Goal: Find specific page/section: Find specific page/section

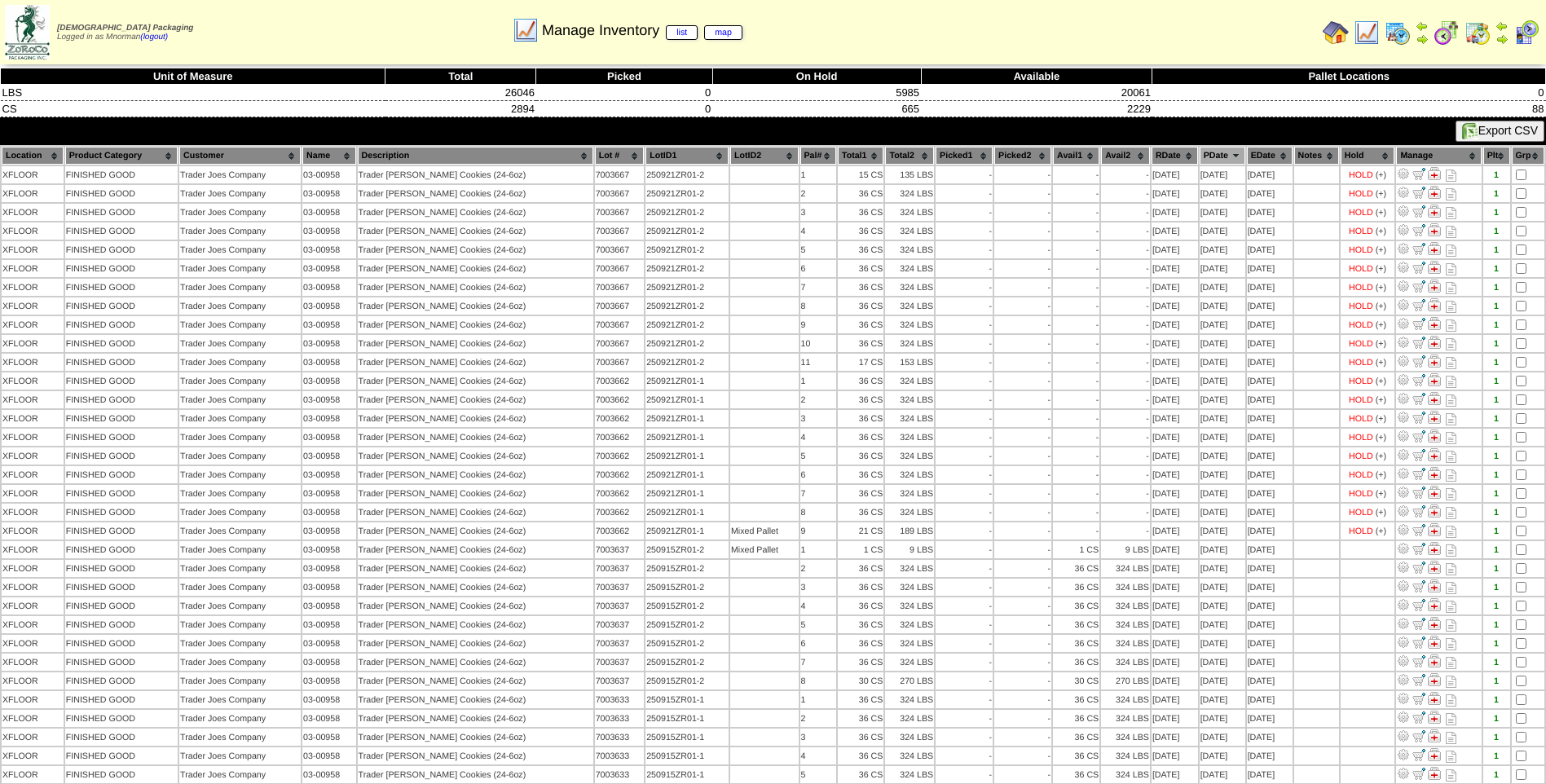
scroll to position [81, 0]
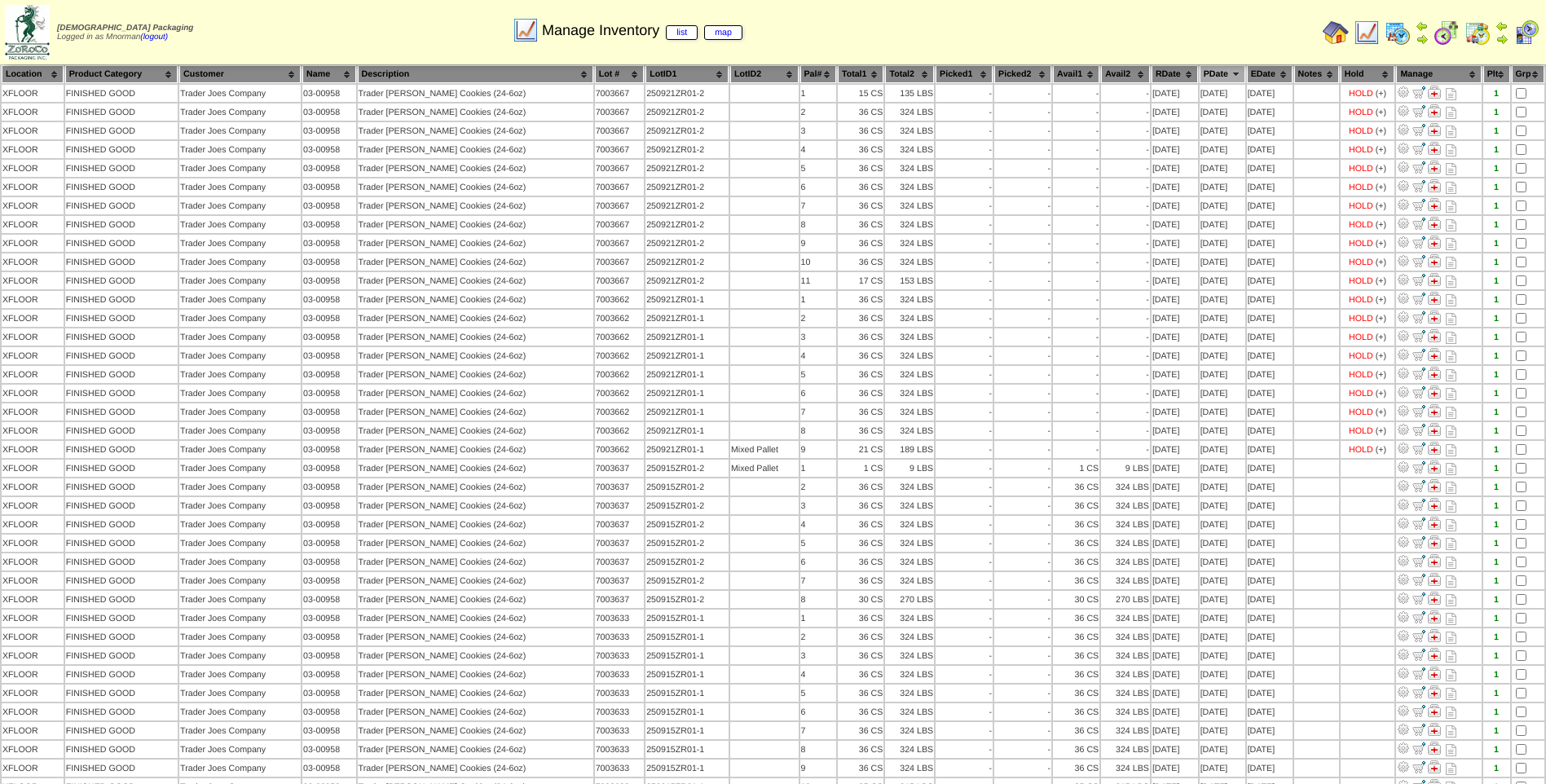
click at [1476, 33] on img at bounding box center [1477, 32] width 26 height 26
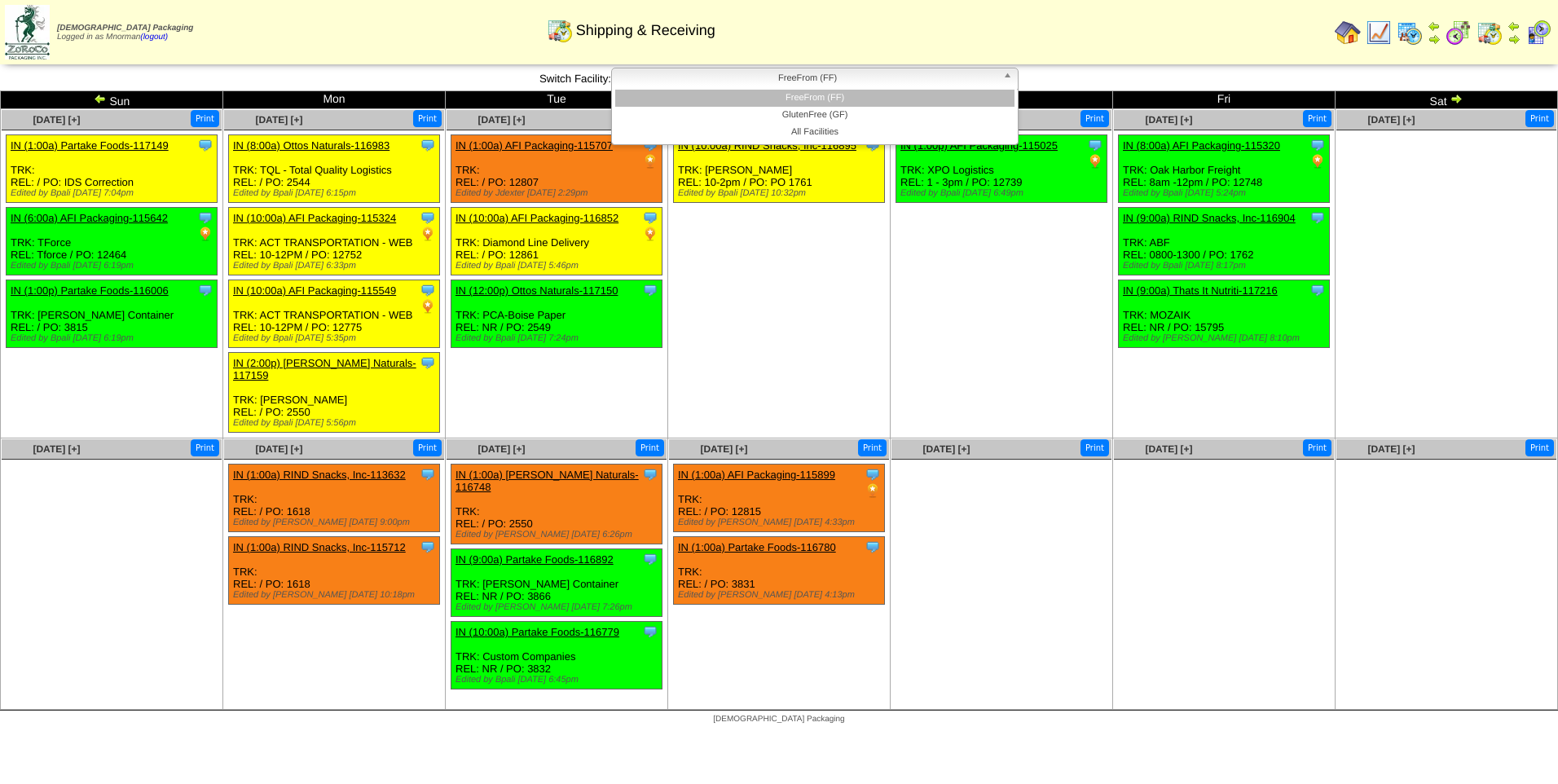
click at [842, 76] on span "FreeFrom (FF)" at bounding box center [808, 78] width 378 height 19
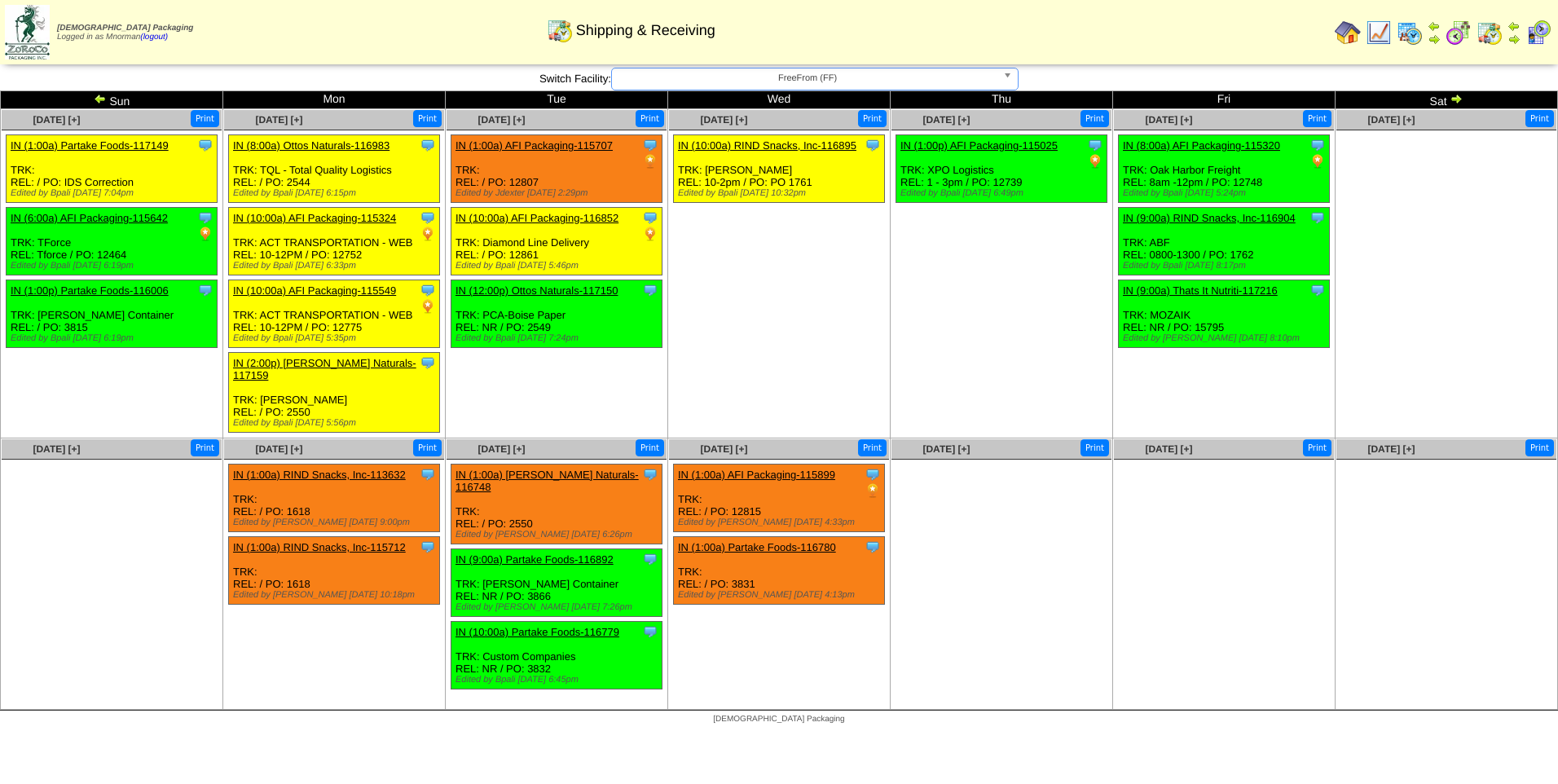
click at [842, 76] on span "FreeFrom (FF)" at bounding box center [808, 78] width 378 height 19
click at [1451, 97] on img at bounding box center [1456, 99] width 13 height 13
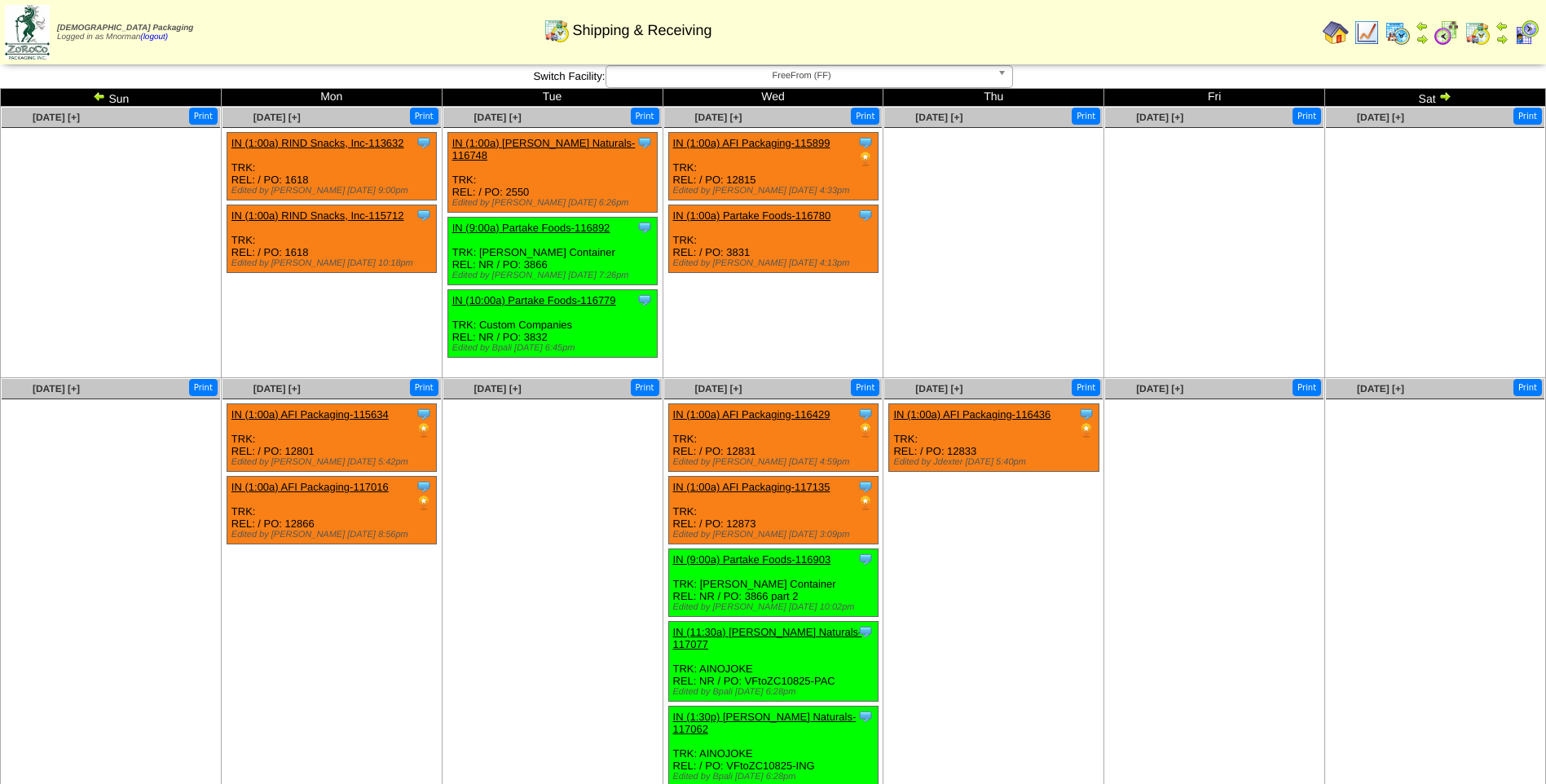
scroll to position [9, 0]
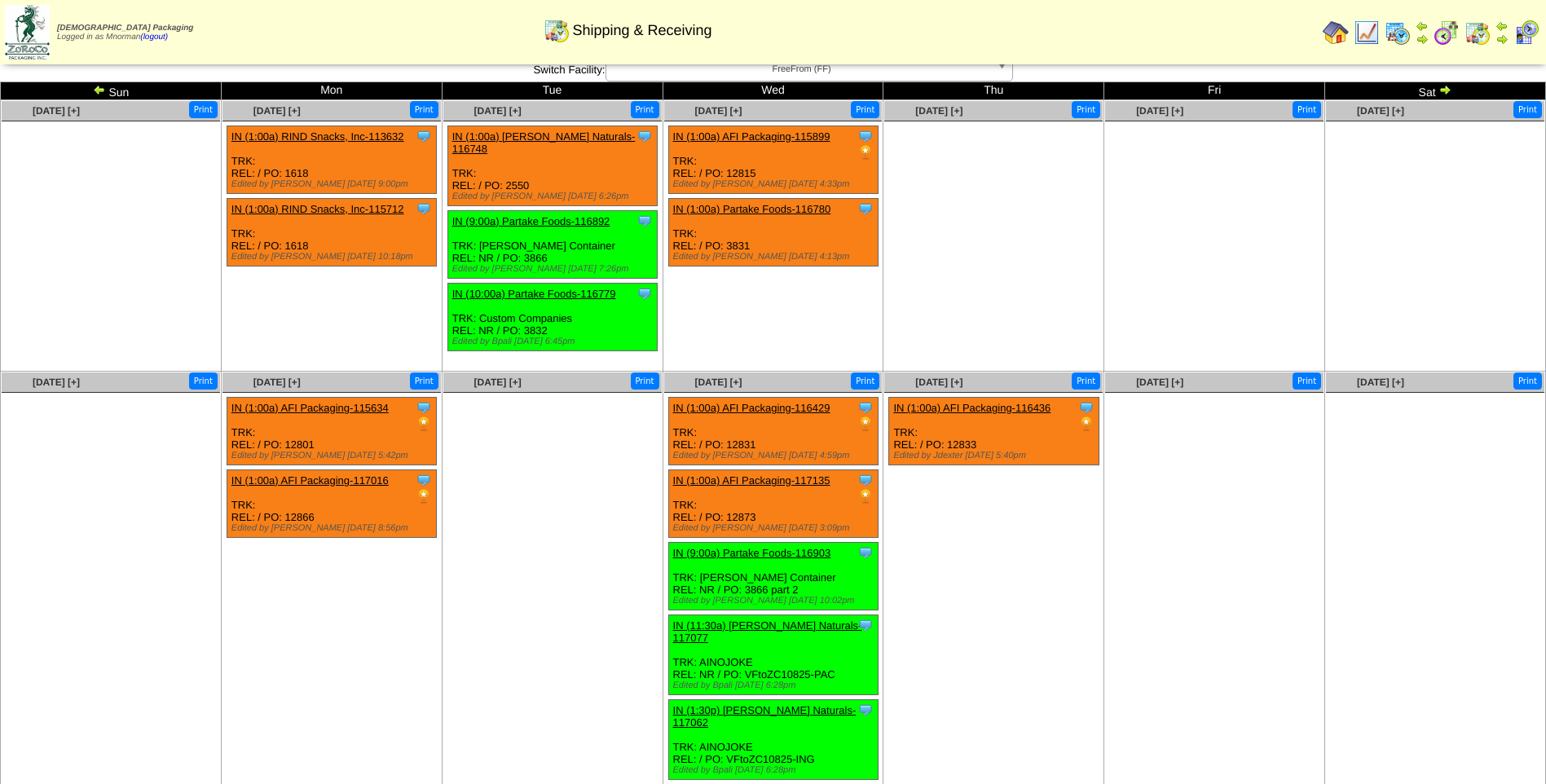
click at [97, 90] on img at bounding box center [100, 90] width 13 height 13
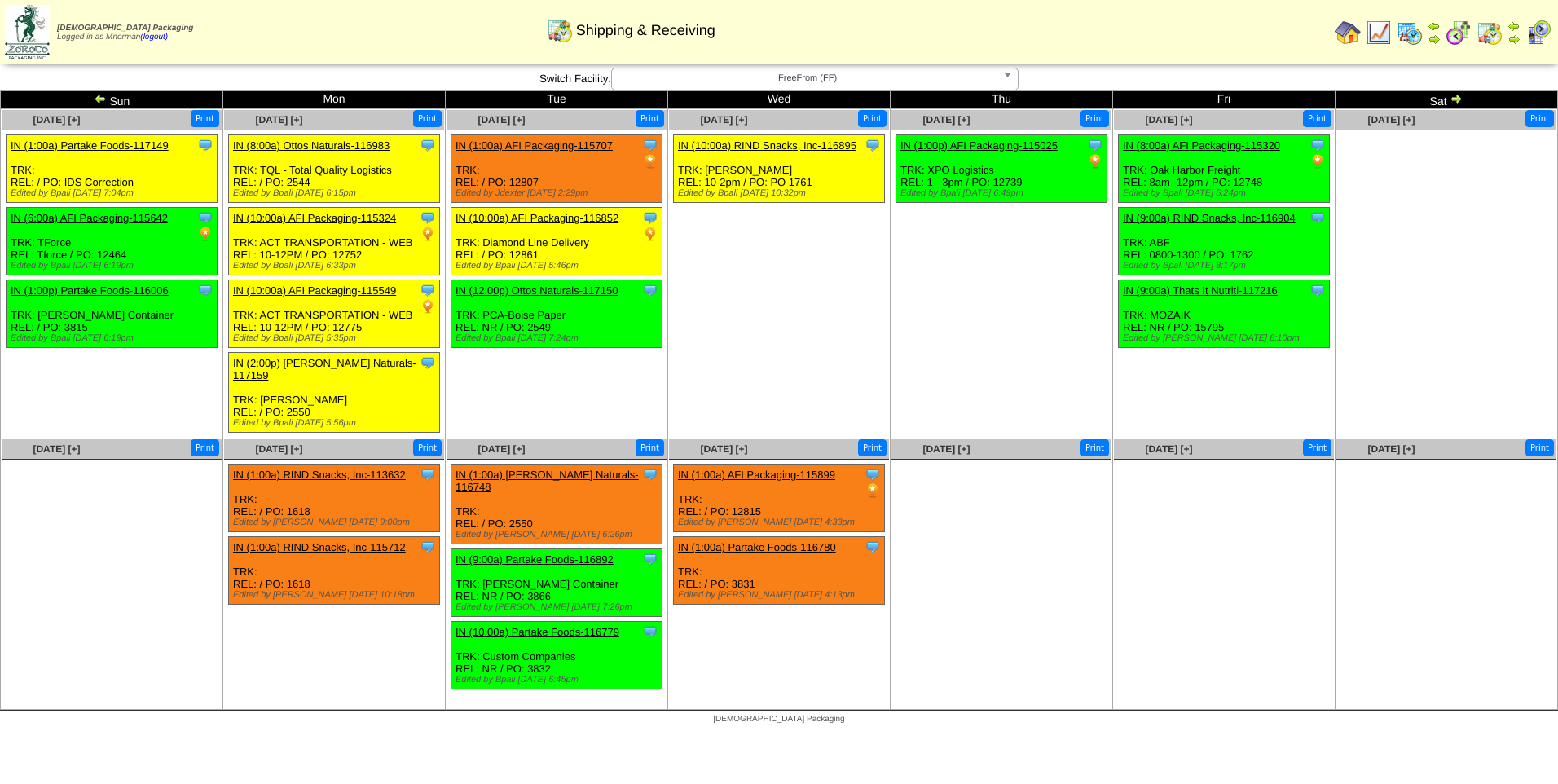
click at [1344, 33] on img at bounding box center [1347, 32] width 26 height 26
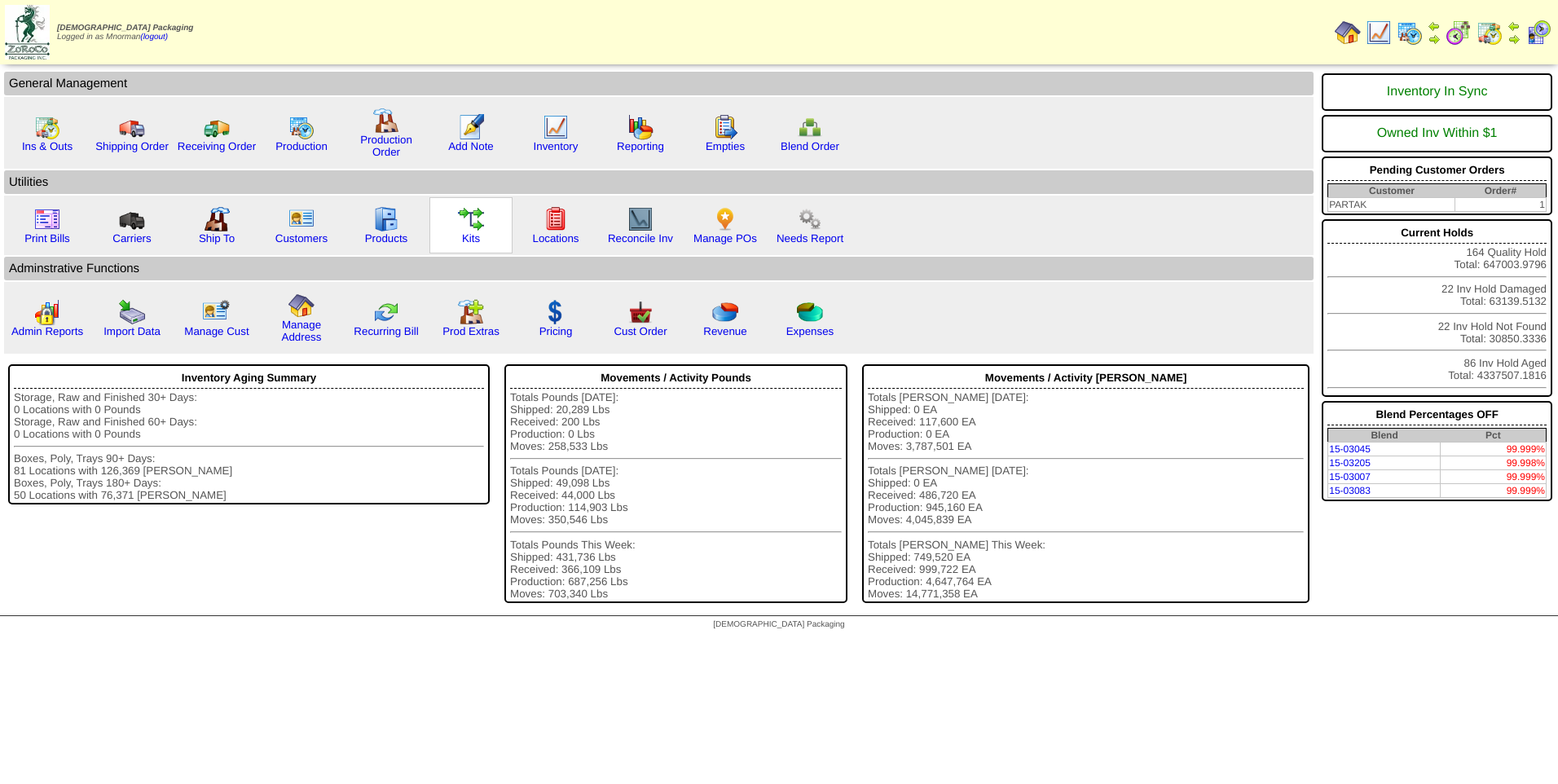
click at [472, 224] on img at bounding box center [470, 219] width 26 height 26
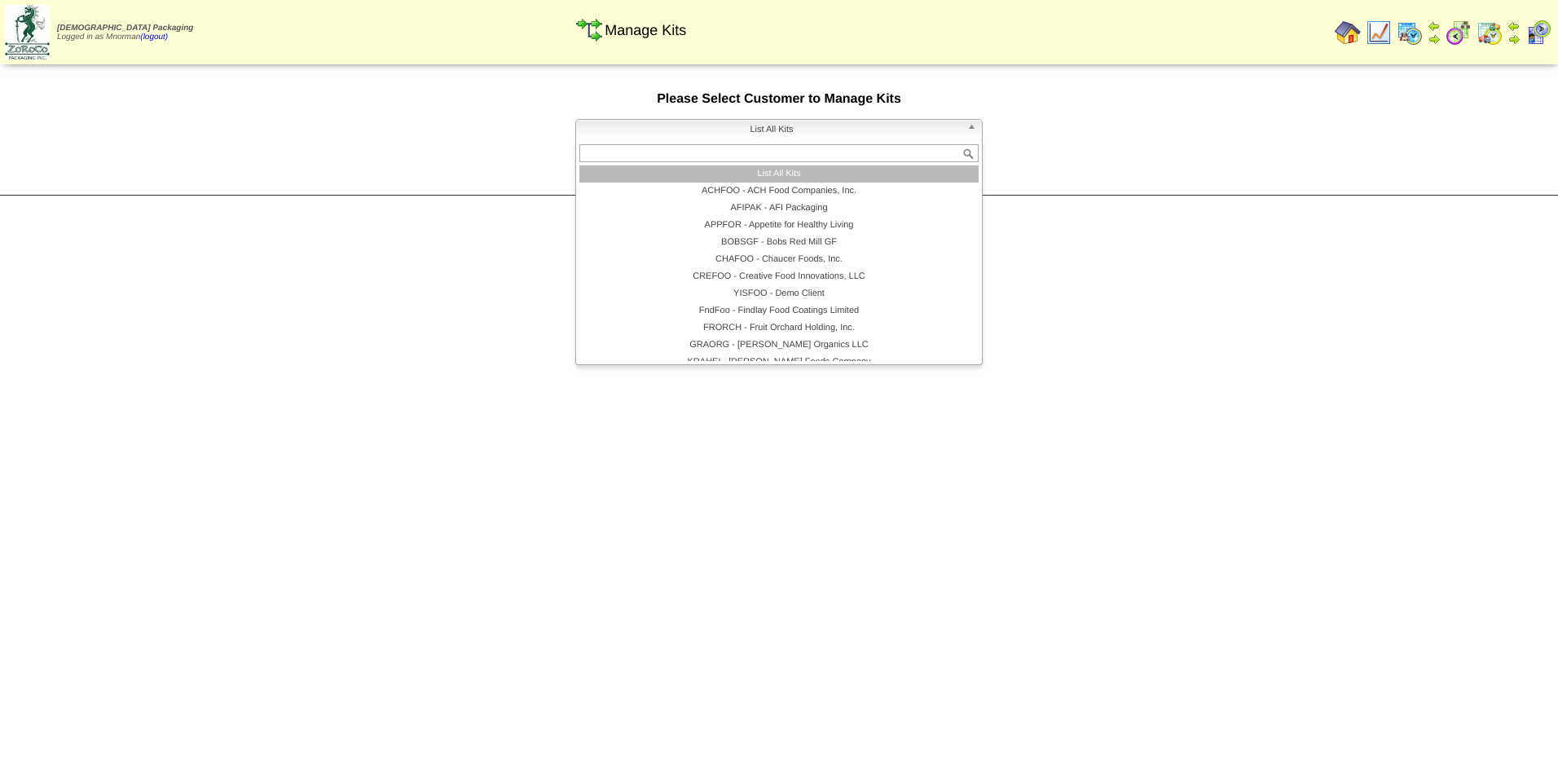
click at [812, 133] on span "List All Kits" at bounding box center [771, 129] width 378 height 19
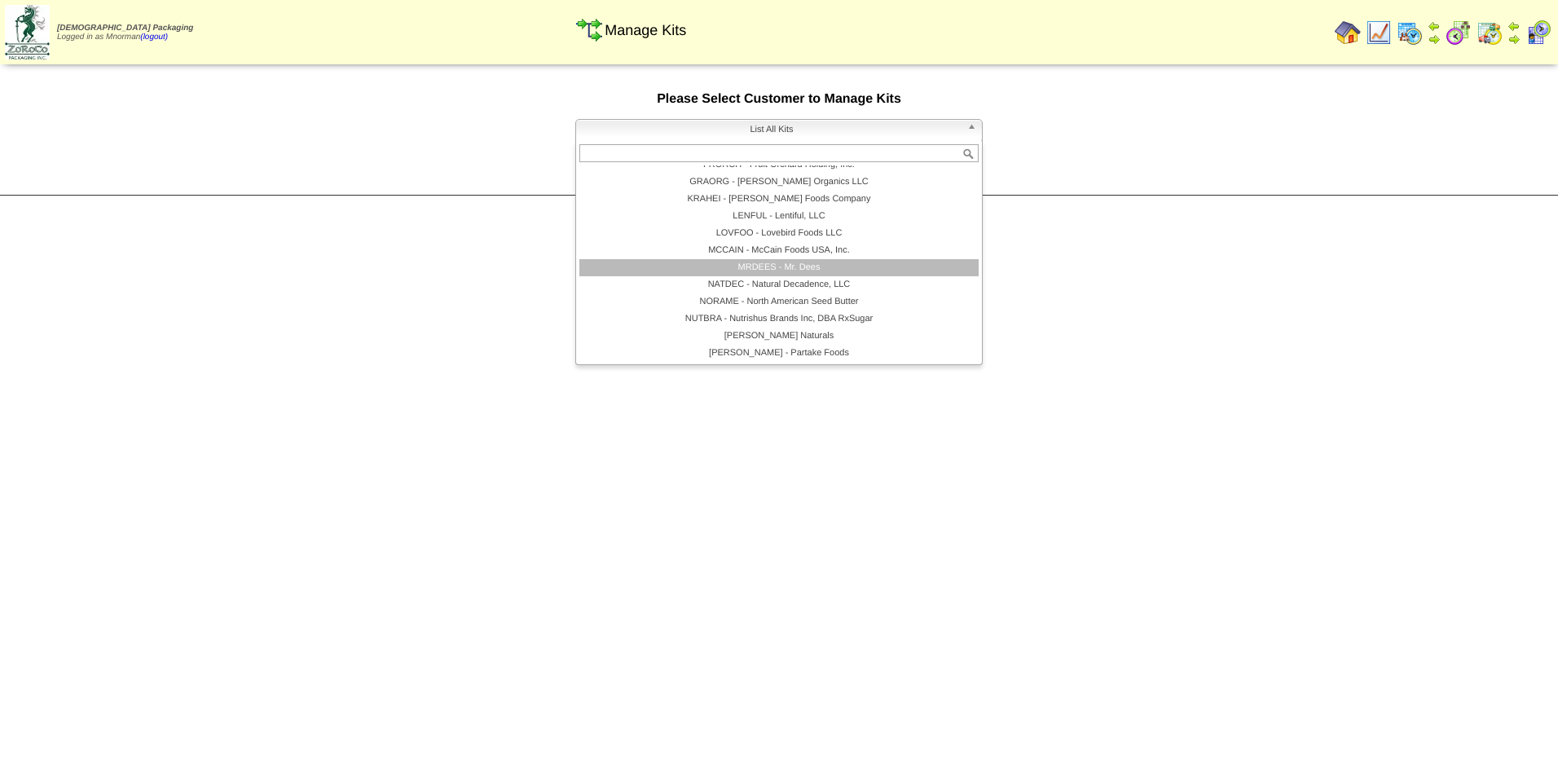
scroll to position [326, 0]
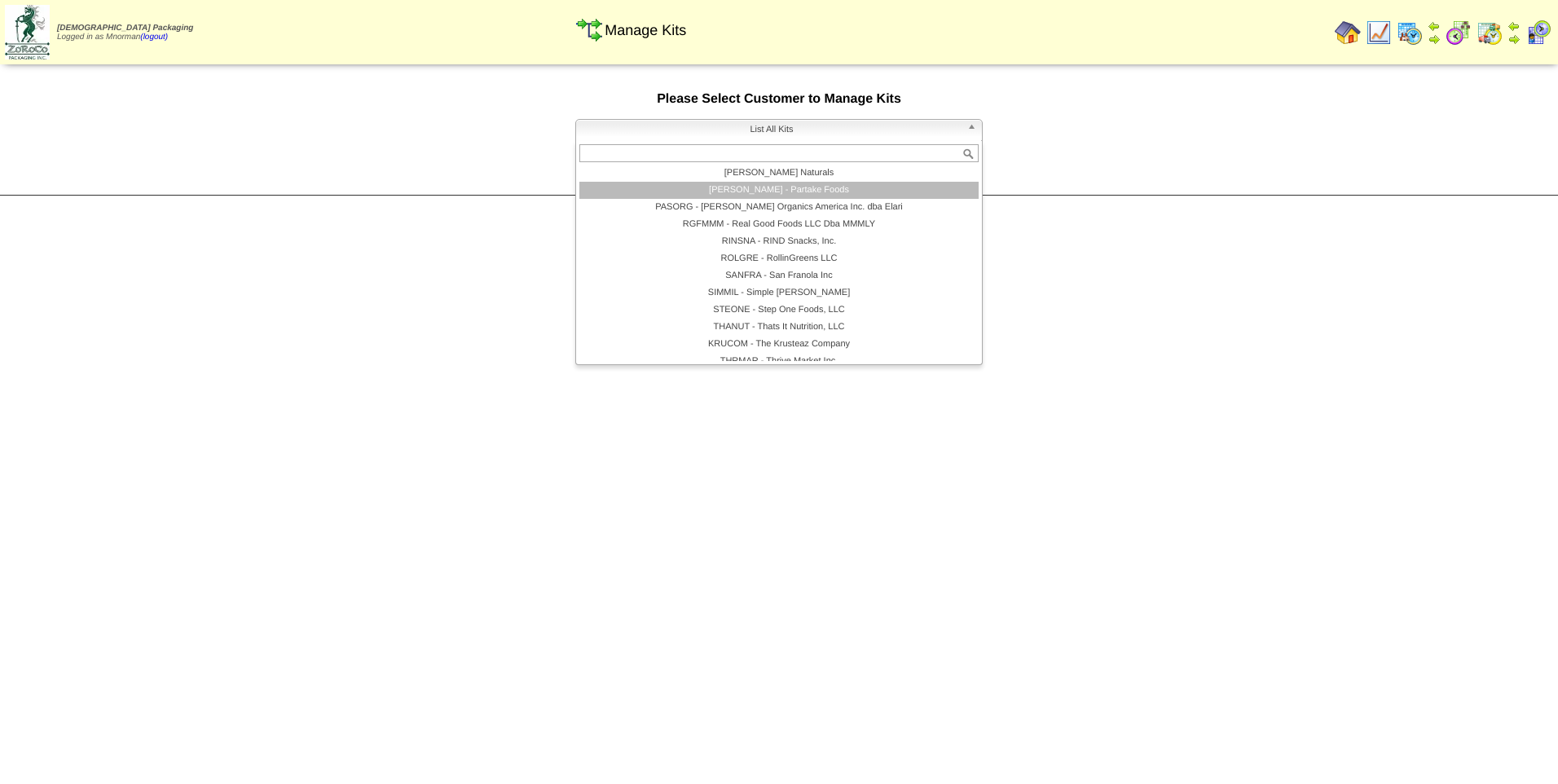
click at [816, 191] on li "PARTAK - Partake Foods" at bounding box center [779, 190] width 400 height 17
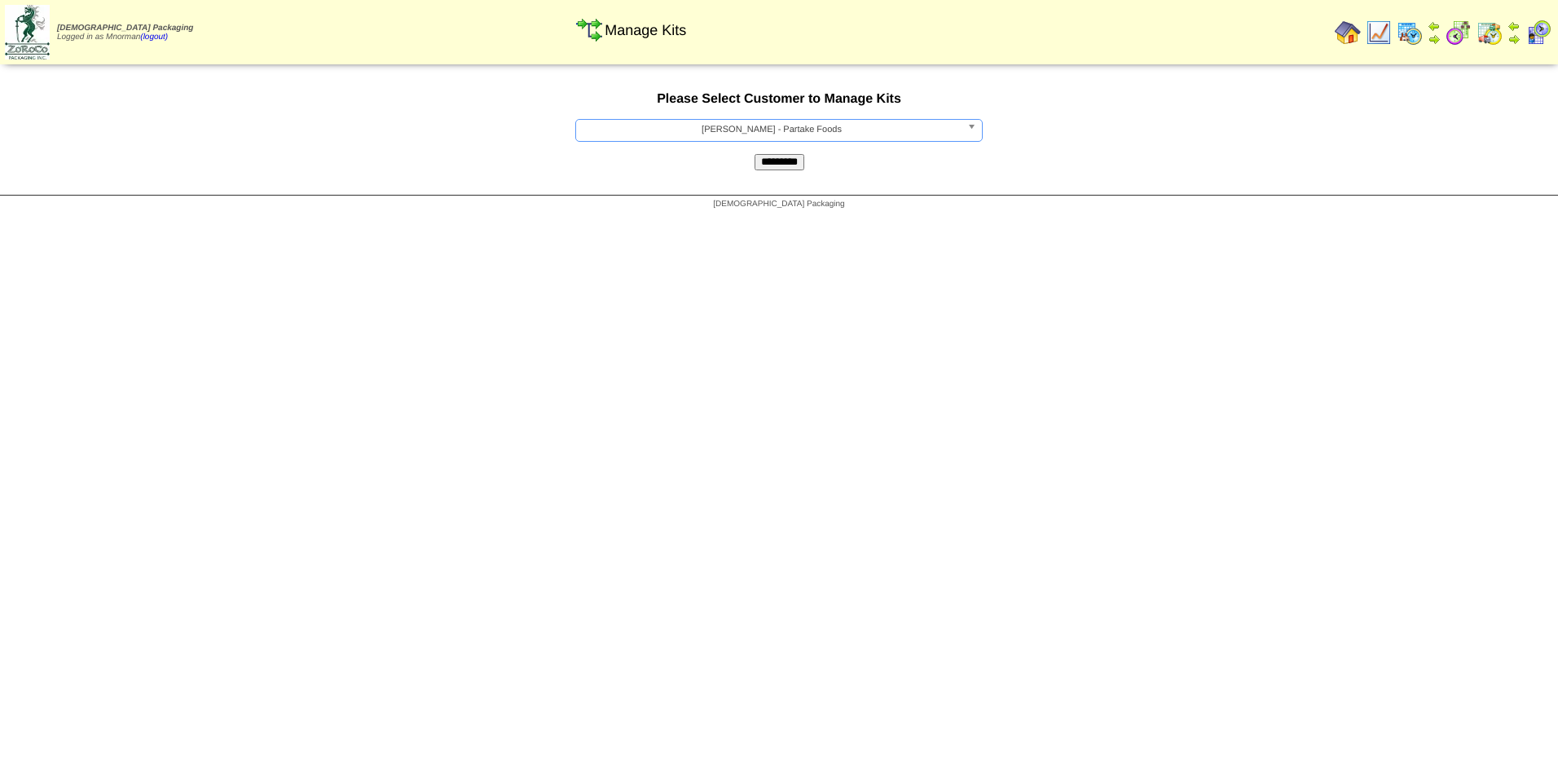
click at [771, 154] on input "*********" at bounding box center [779, 161] width 50 height 16
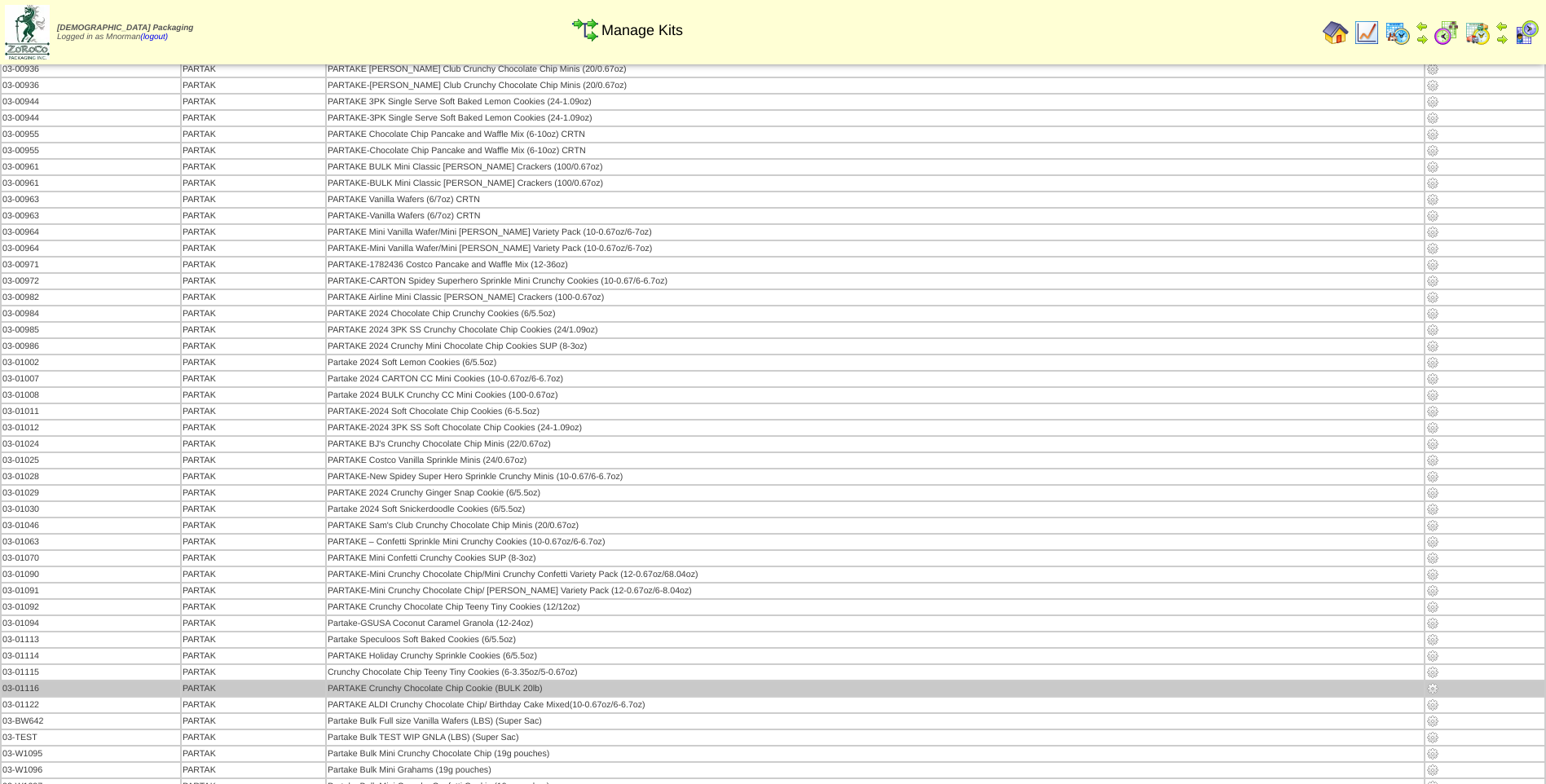
scroll to position [2199, 0]
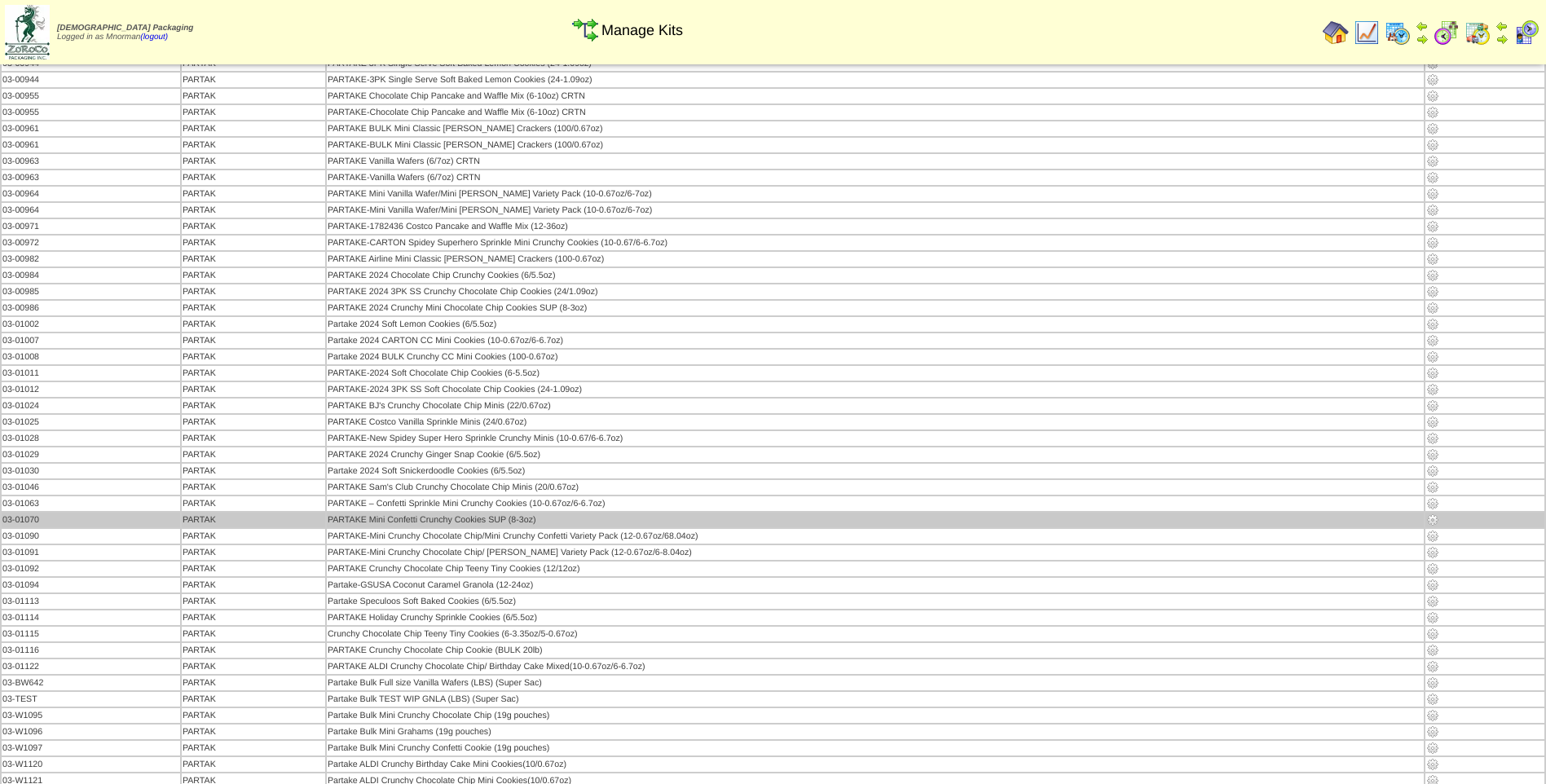
click at [1437, 521] on img at bounding box center [1433, 520] width 13 height 13
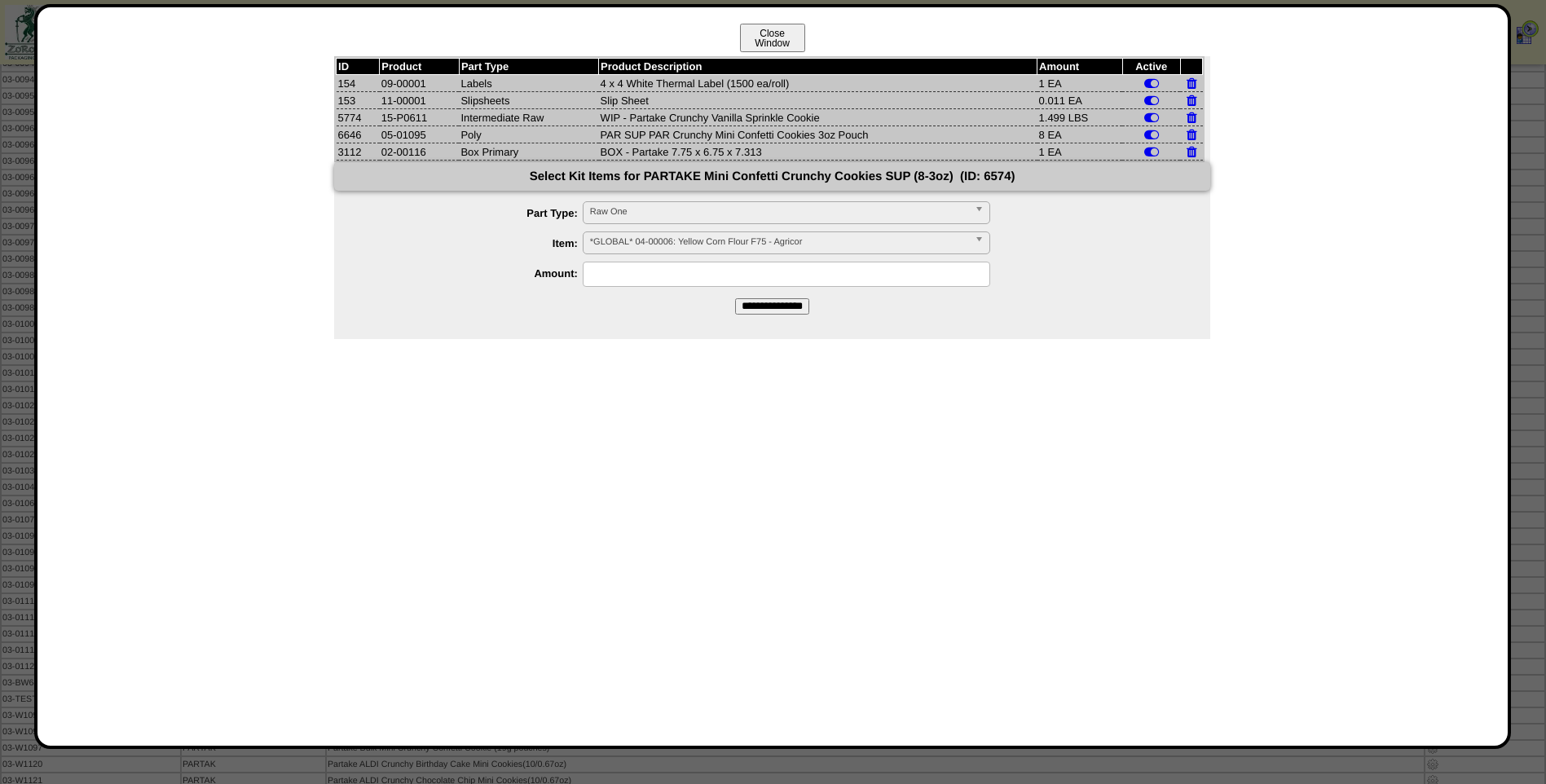
click at [775, 34] on button "Close Window" at bounding box center [773, 38] width 66 height 29
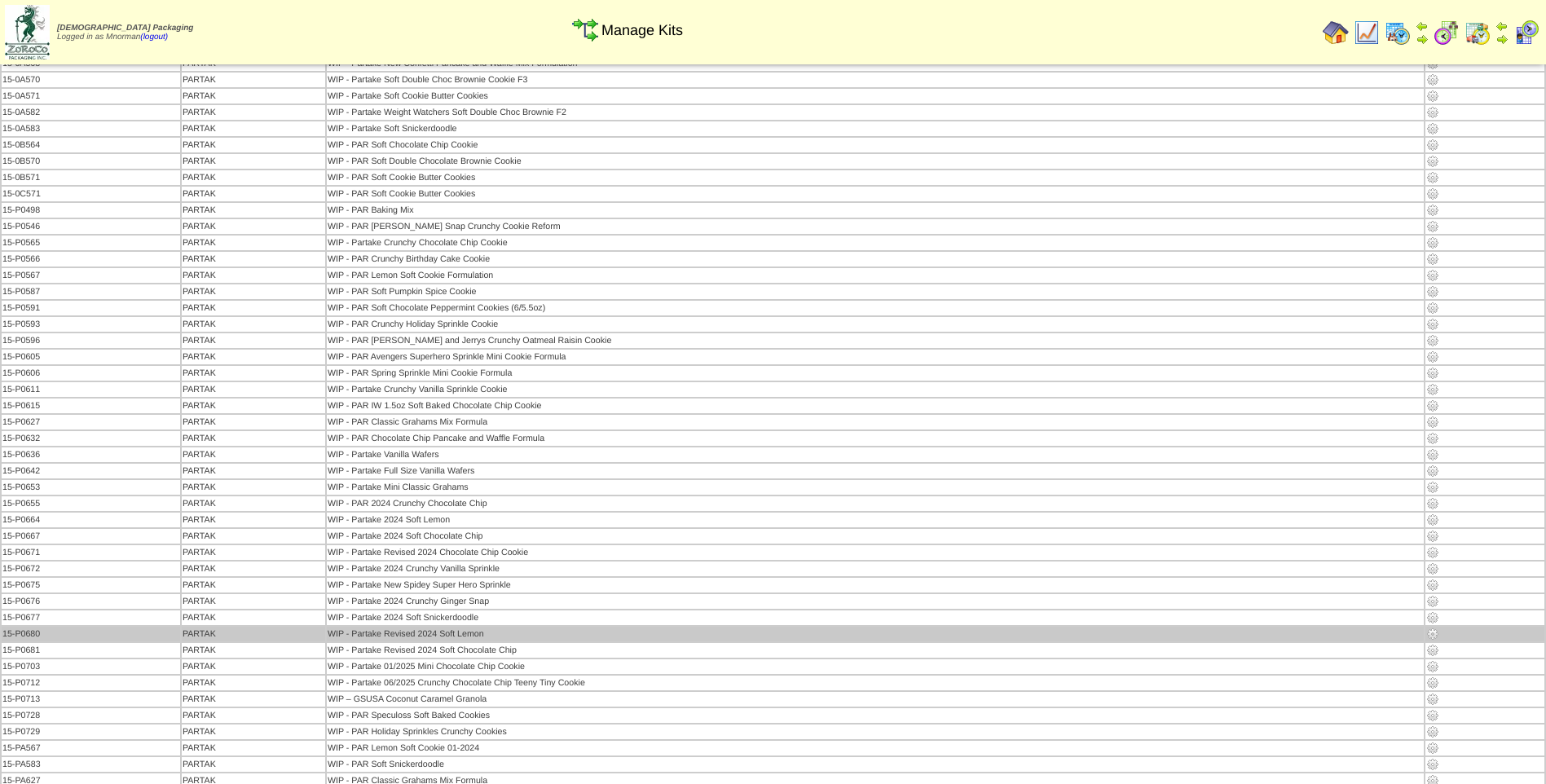
scroll to position [4151, 0]
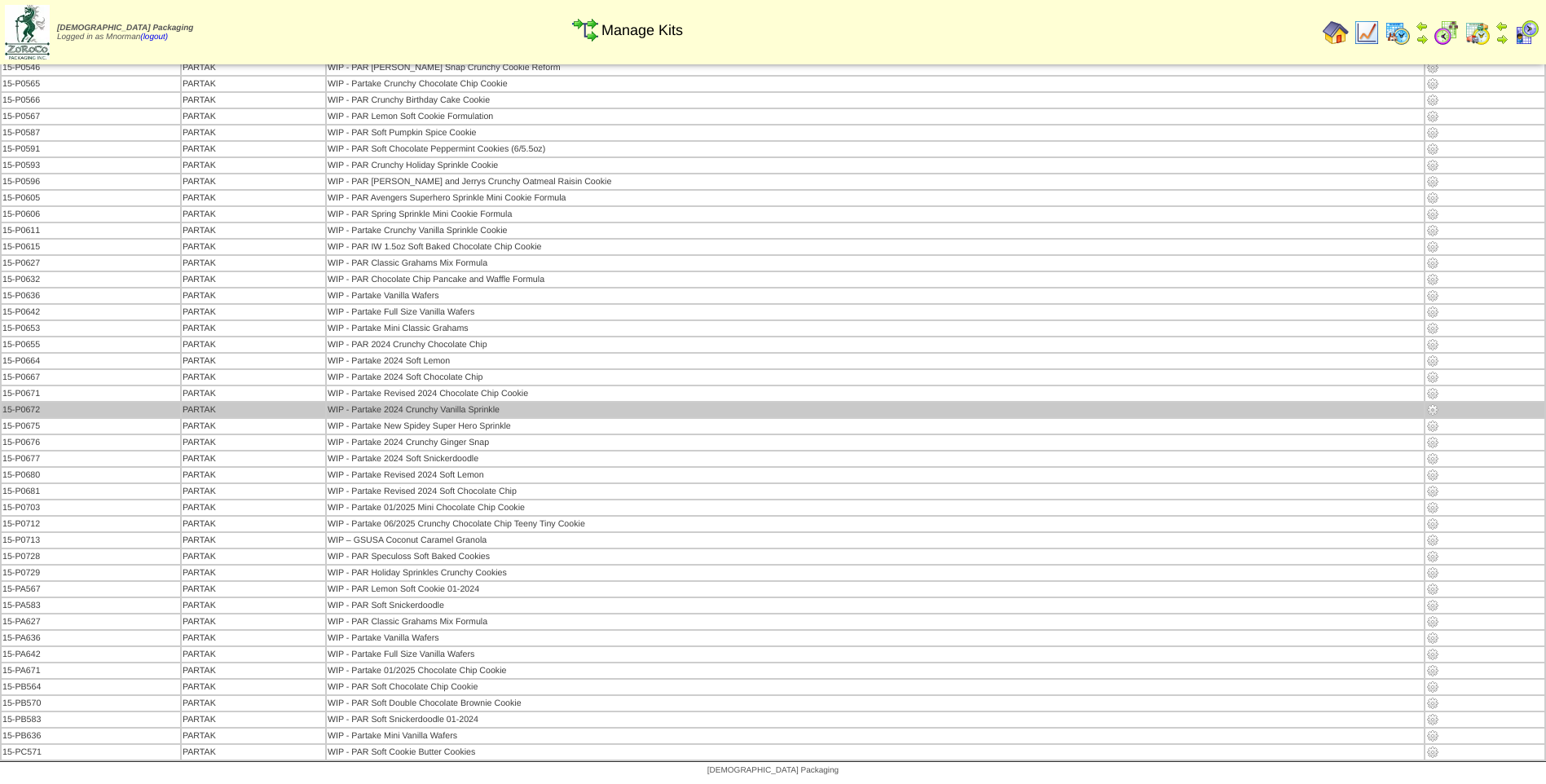
click at [1434, 410] on img at bounding box center [1433, 410] width 13 height 13
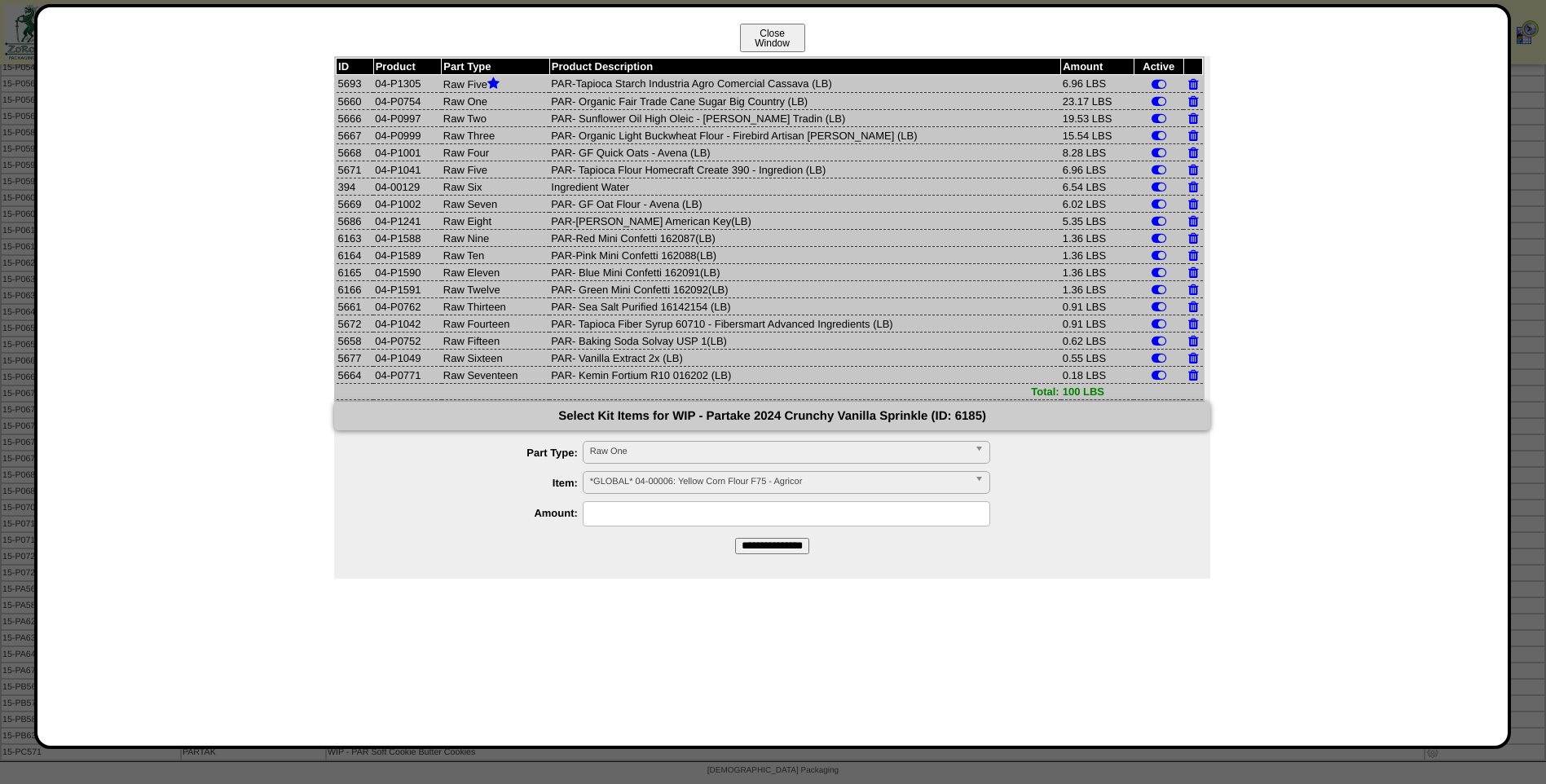
click at [778, 35] on button "Close Window" at bounding box center [773, 38] width 66 height 29
